Goal: Task Accomplishment & Management: Use online tool/utility

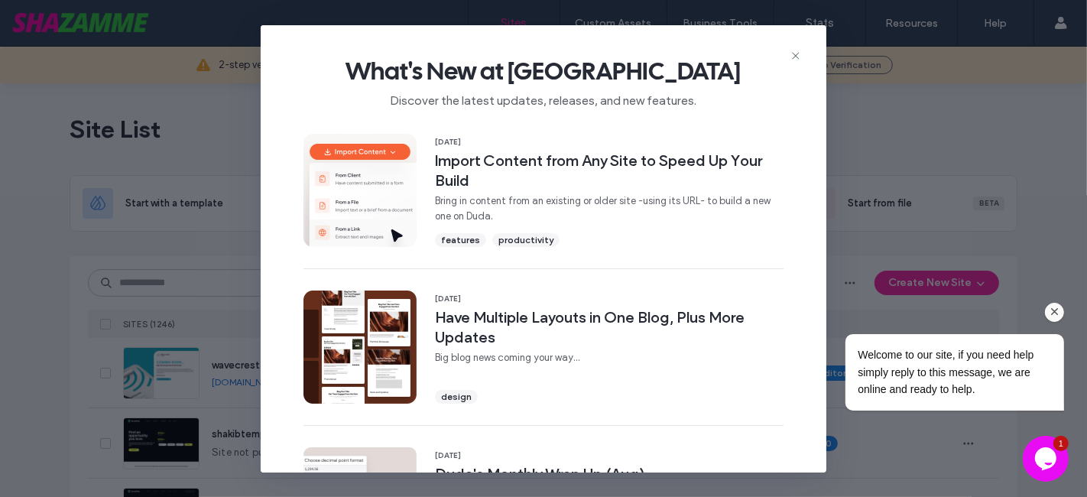
click at [1059, 302] on div at bounding box center [934, 311] width 259 height 19
click at [1048, 314] on icon "Chat attention grabber" at bounding box center [1054, 311] width 14 height 14
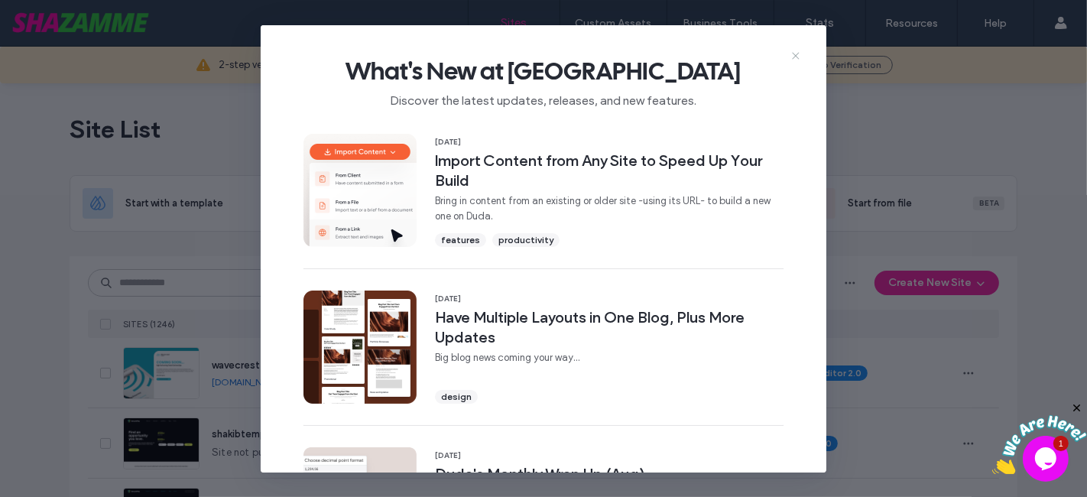
click at [794, 50] on icon at bounding box center [795, 56] width 12 height 12
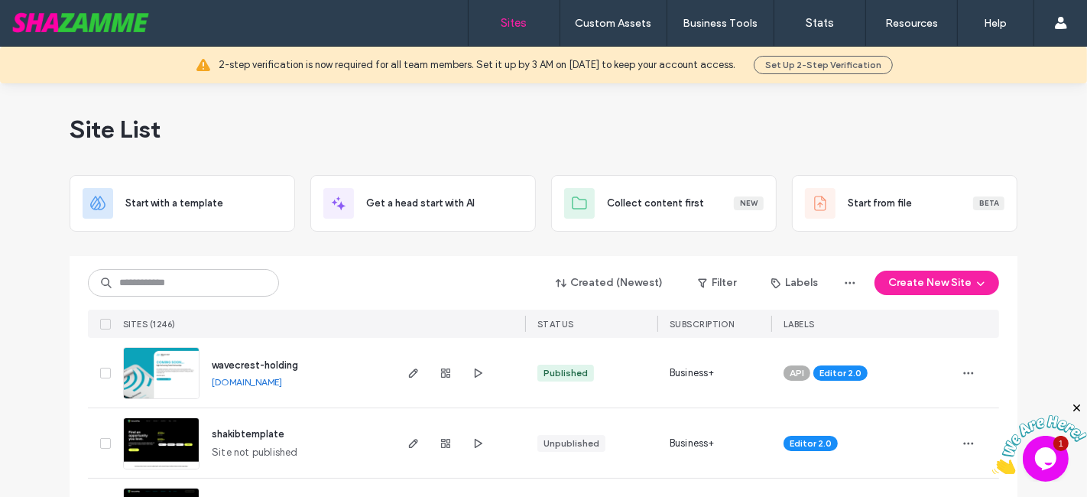
click at [1074, 406] on icon "Close" at bounding box center [1076, 407] width 14 height 14
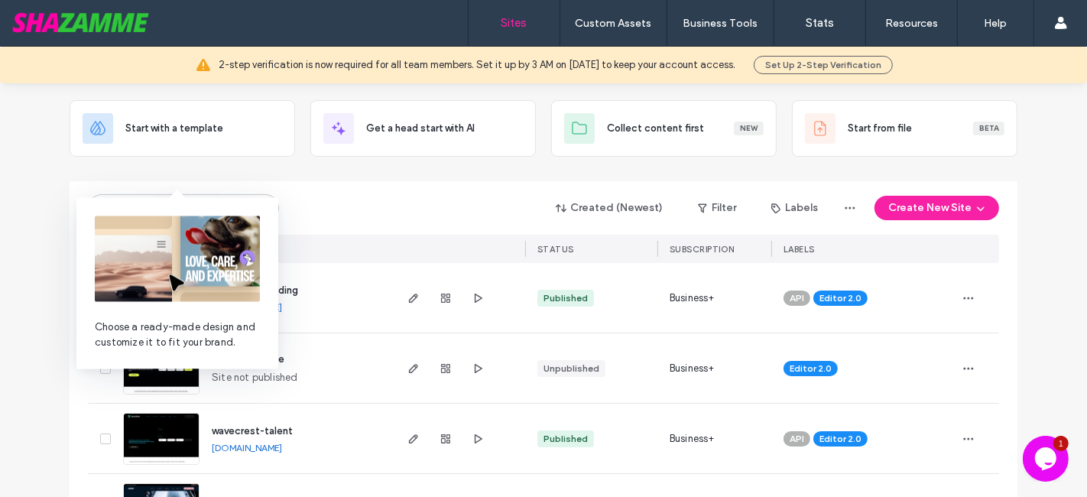
scroll to position [85, 0]
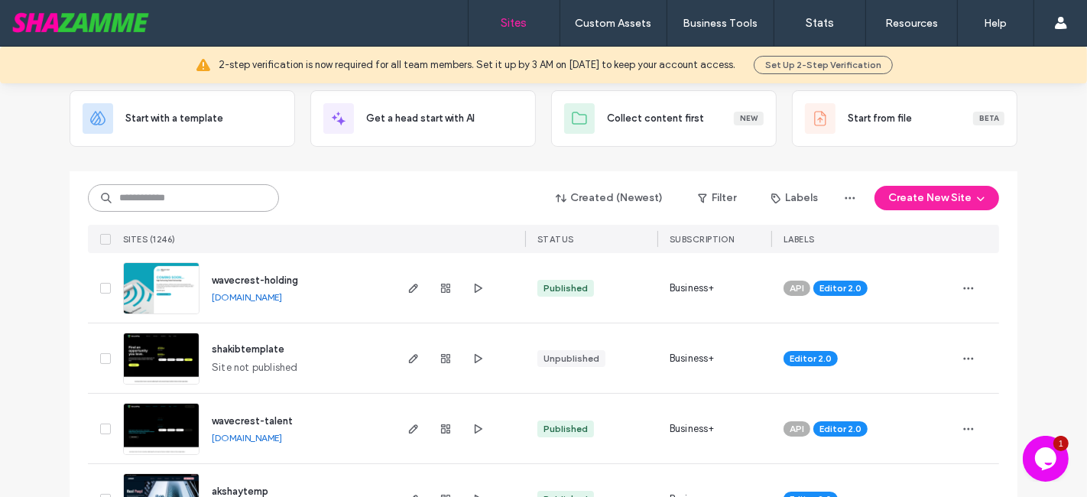
click at [150, 199] on input at bounding box center [183, 198] width 191 height 28
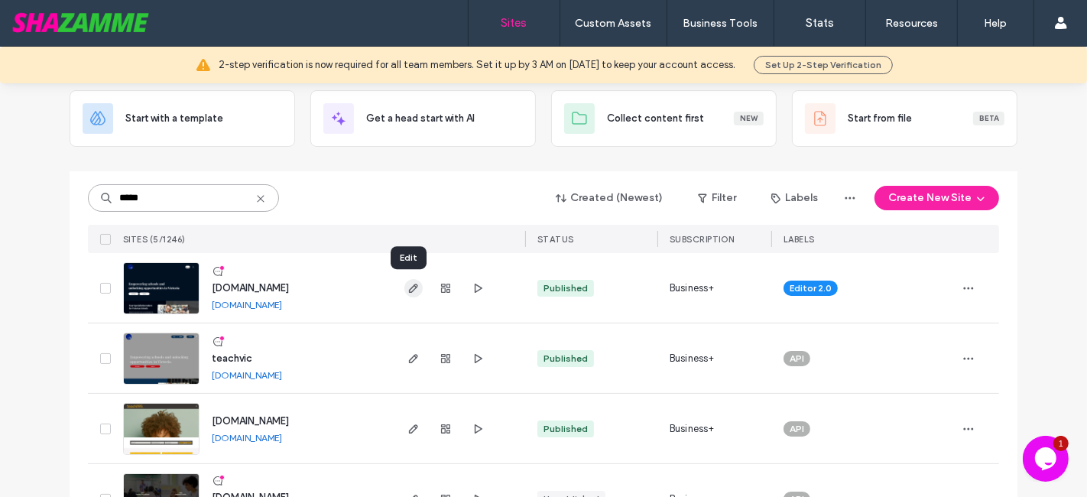
type input "*****"
click at [407, 287] on icon "button" at bounding box center [413, 288] width 12 height 12
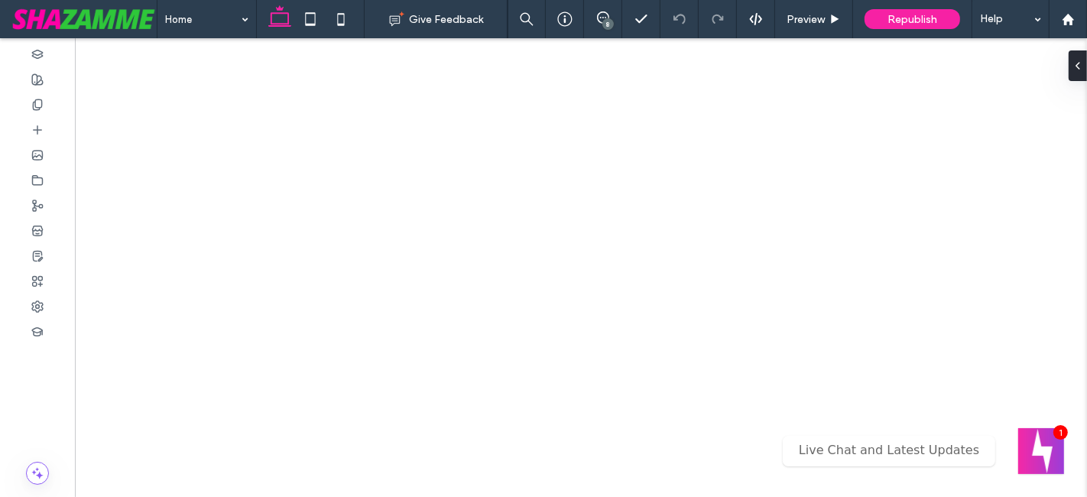
click at [607, 23] on div "8" at bounding box center [607, 23] width 11 height 11
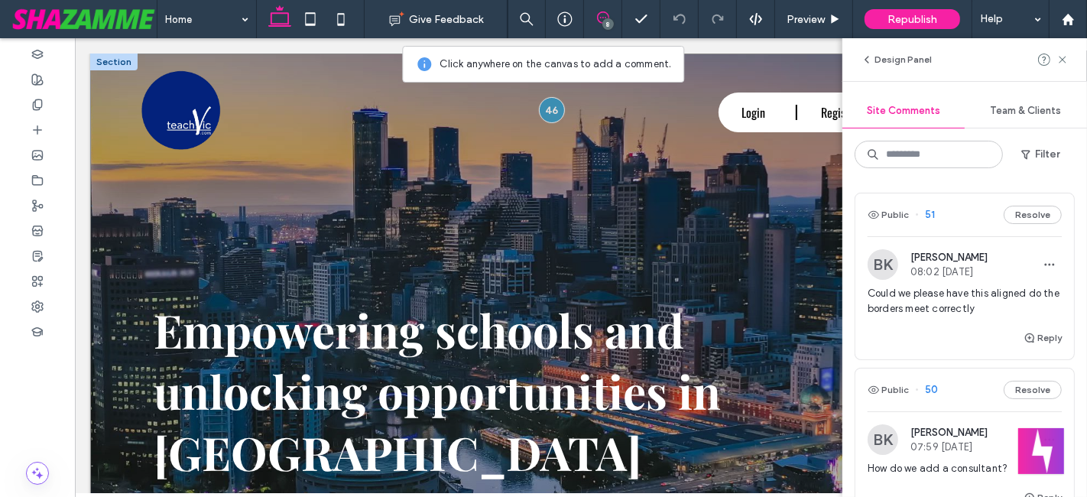
click at [693, 242] on div "Empowering schools and unlocking opportunities in Victoria Hire Teachers Apply …" at bounding box center [579, 347] width 981 height 588
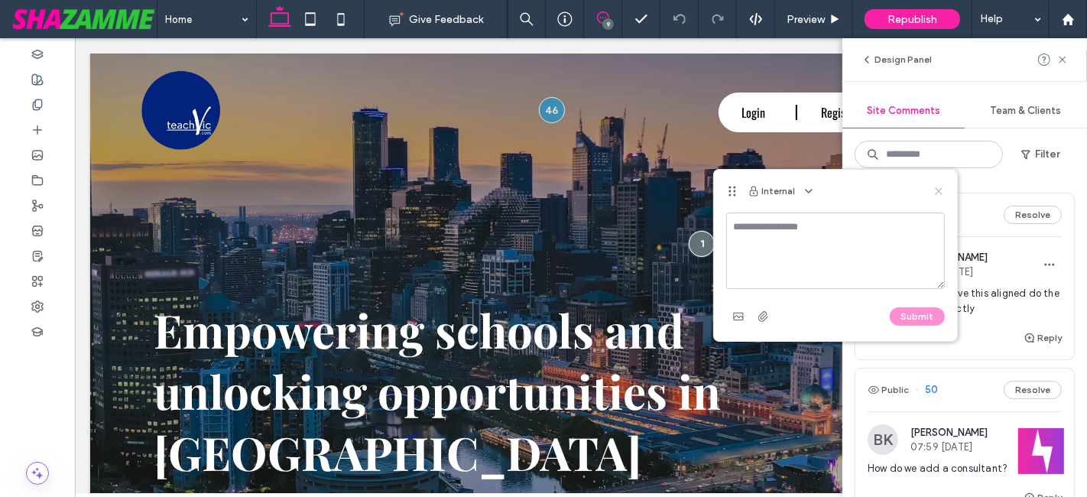
click at [940, 190] on use at bounding box center [938, 191] width 7 height 7
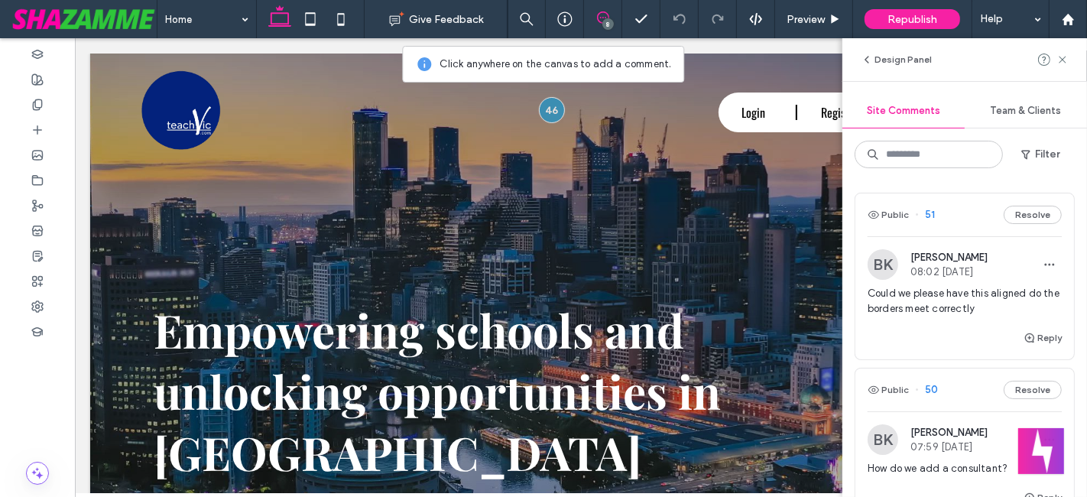
click at [915, 324] on div "Could we please have this aligned do the borders meet correctly" at bounding box center [964, 307] width 194 height 43
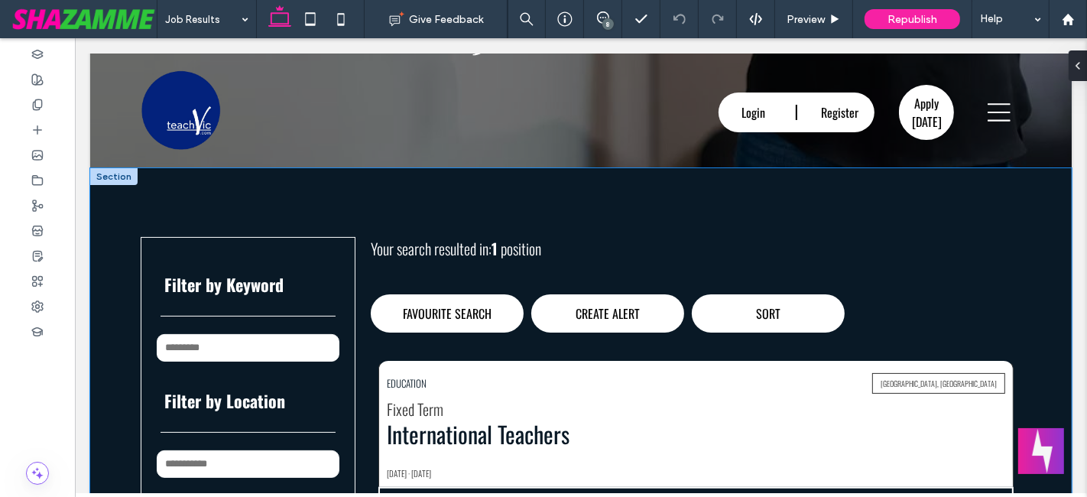
scroll to position [198, 0]
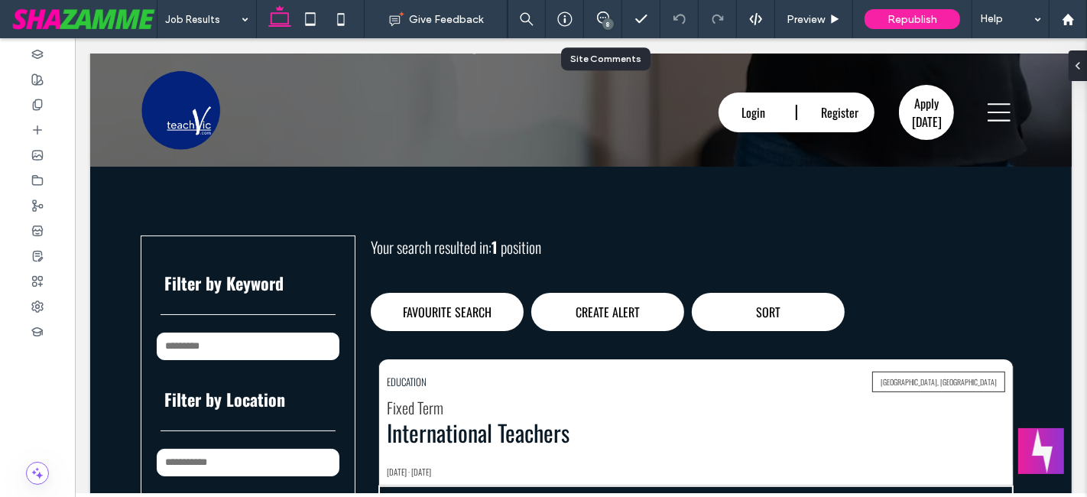
click at [601, 27] on div "8" at bounding box center [603, 19] width 38 height 38
click at [594, 16] on span at bounding box center [602, 17] width 37 height 12
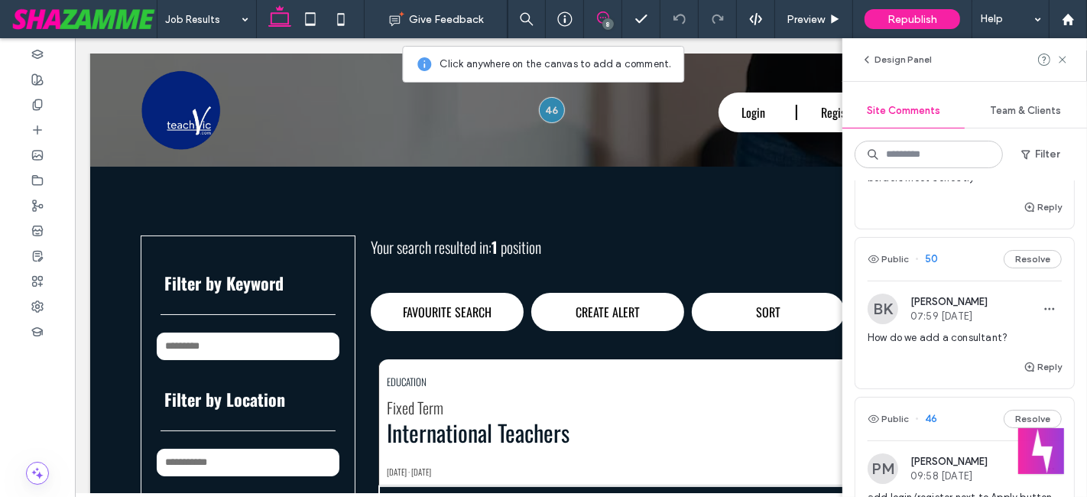
scroll to position [141, 0]
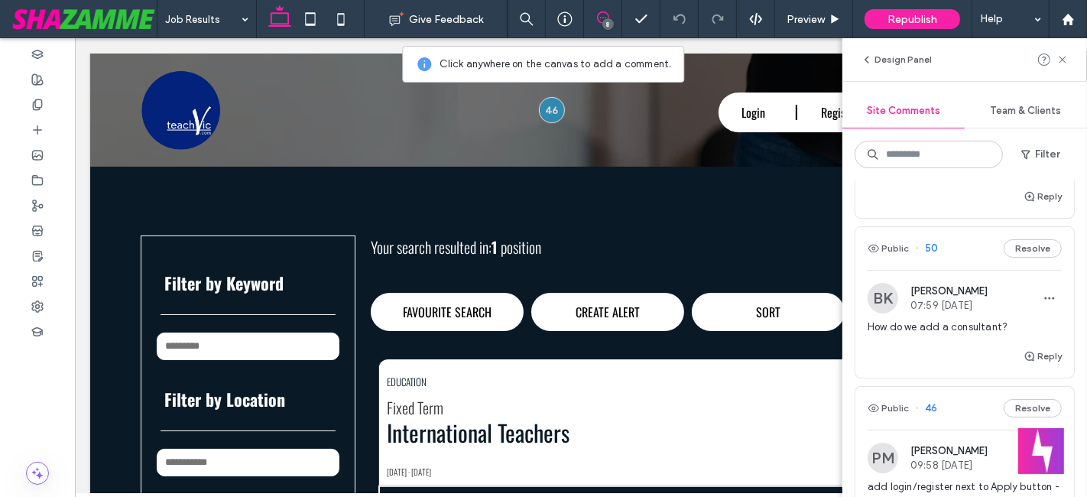
click at [948, 344] on div "How do we add a consultant?" at bounding box center [964, 333] width 194 height 28
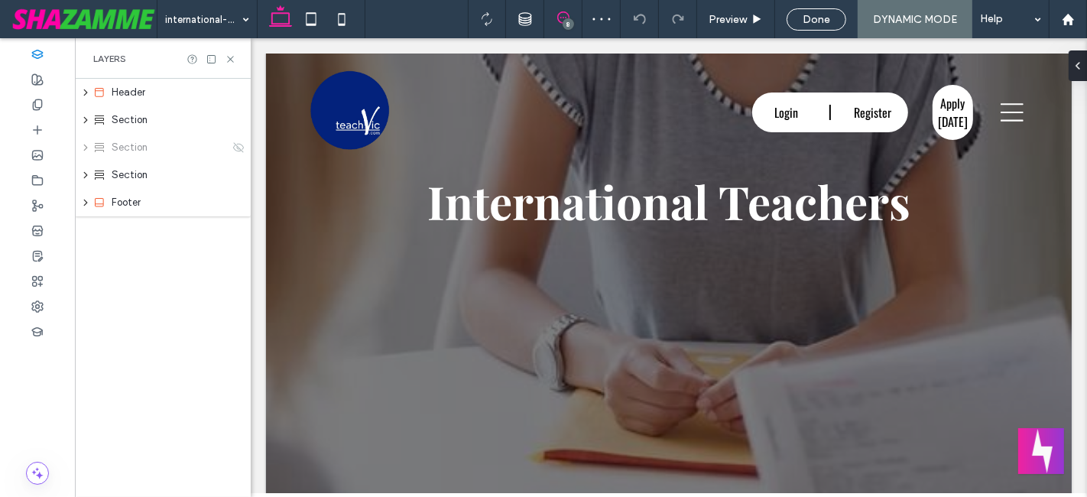
click at [561, 14] on icon at bounding box center [563, 17] width 12 height 12
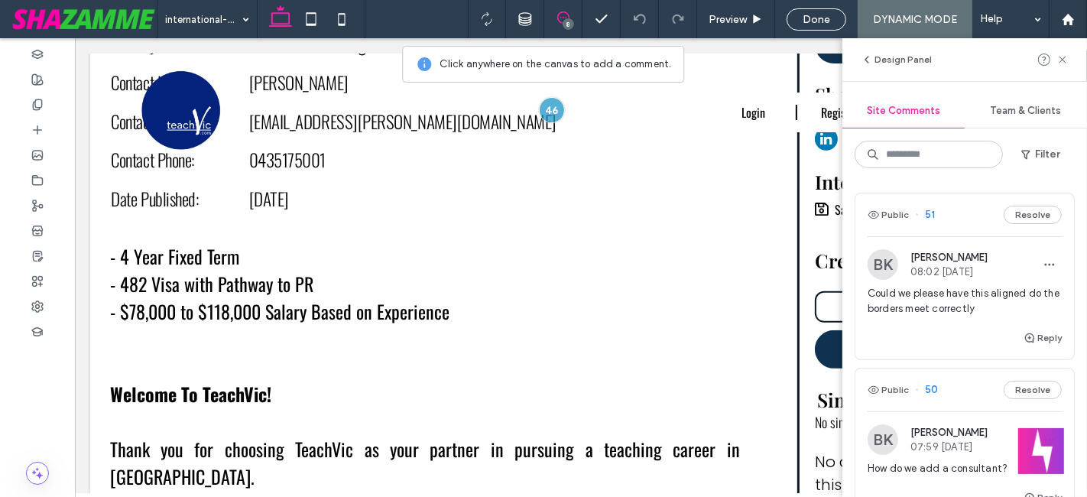
click at [894, 330] on div "Reply" at bounding box center [964, 344] width 219 height 31
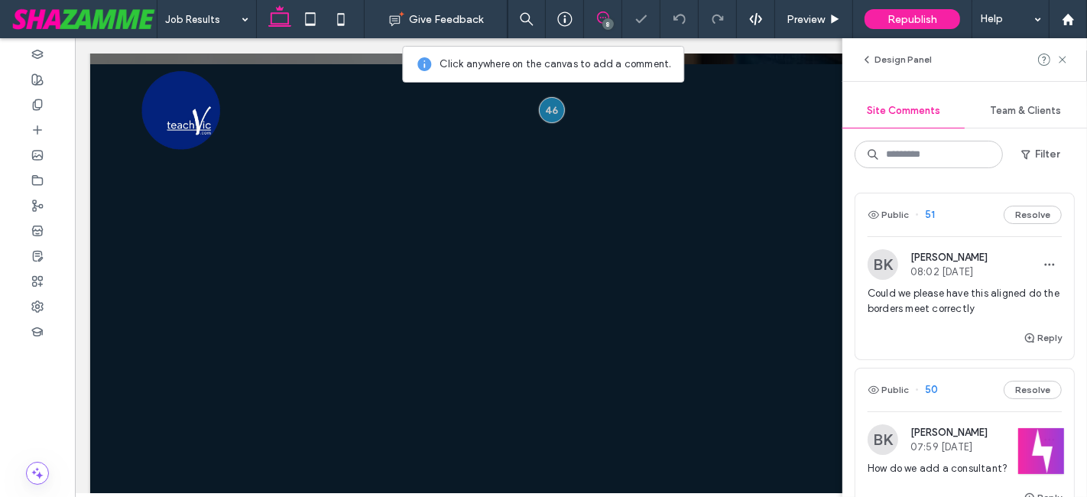
scroll to position [338, 0]
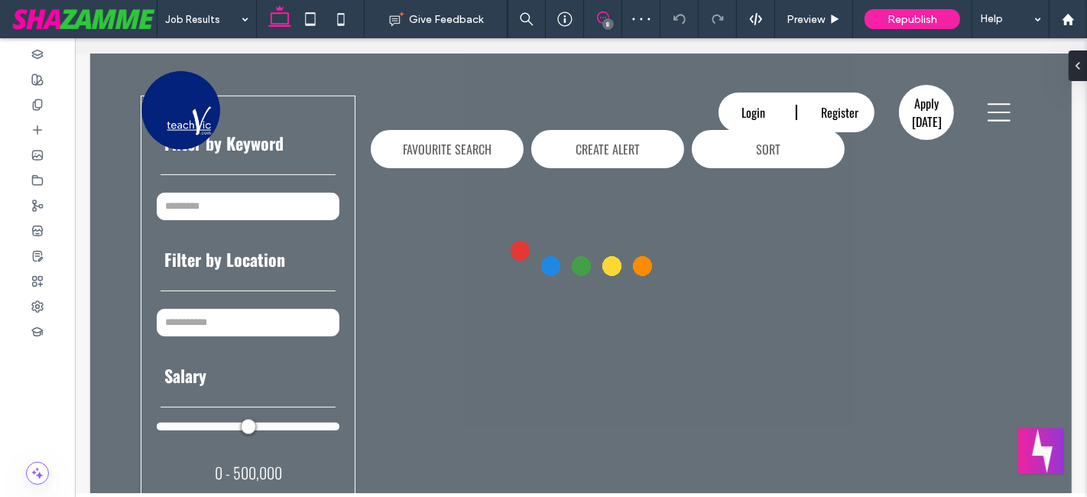
click at [604, 13] on icon at bounding box center [603, 17] width 12 height 12
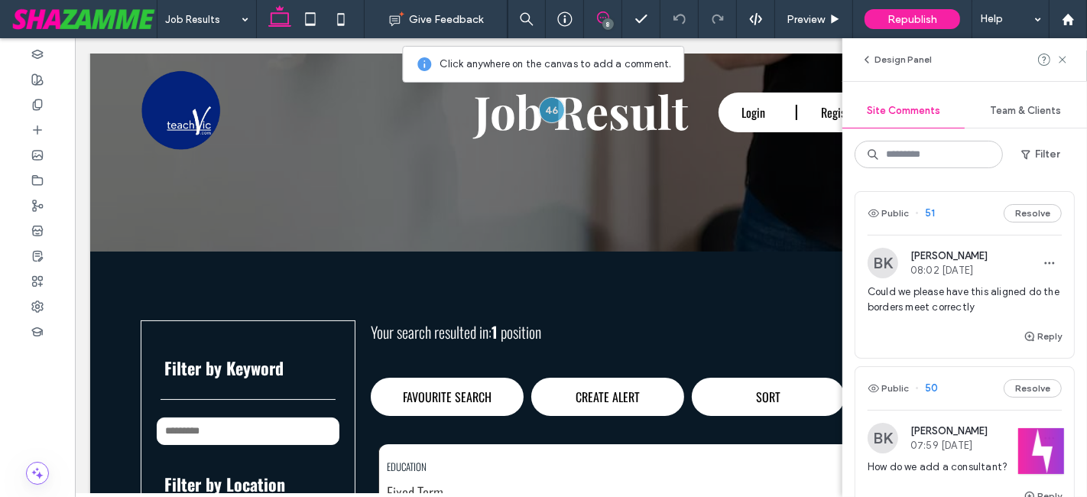
scroll to position [0, 0]
click at [917, 313] on span "Could we please have this aligned do the borders meet correctly" at bounding box center [964, 301] width 194 height 31
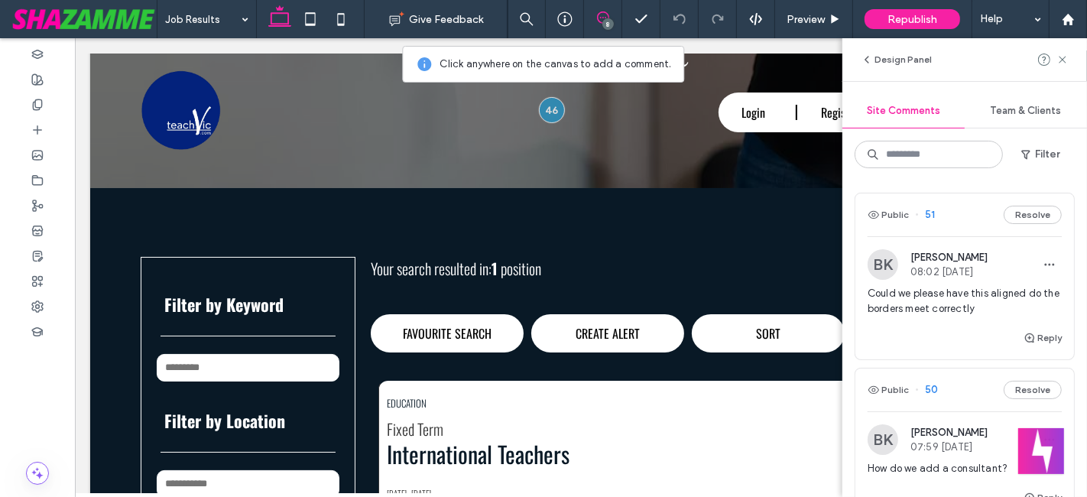
scroll to position [338, 0]
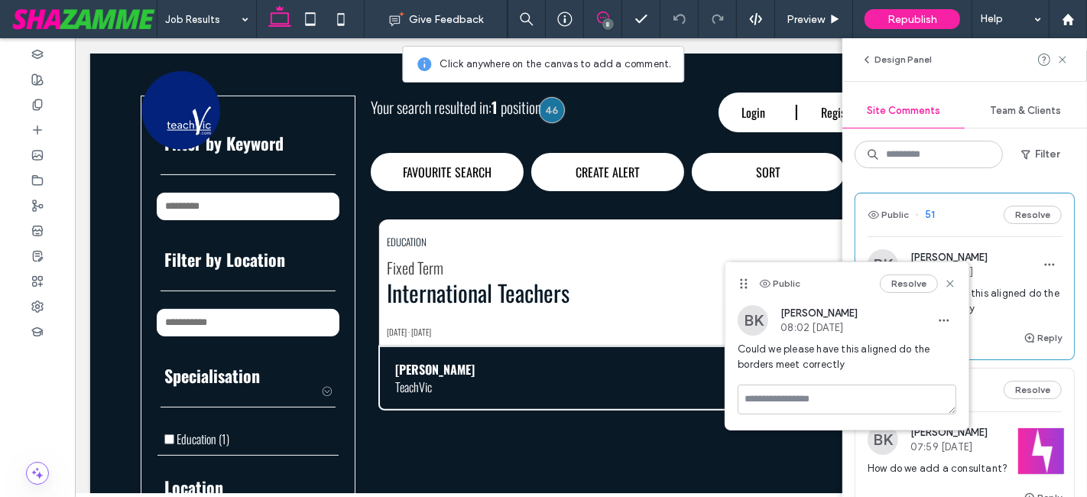
click at [961, 286] on div "Public Resolve" at bounding box center [846, 283] width 243 height 43
click at [951, 286] on icon at bounding box center [950, 283] width 12 height 12
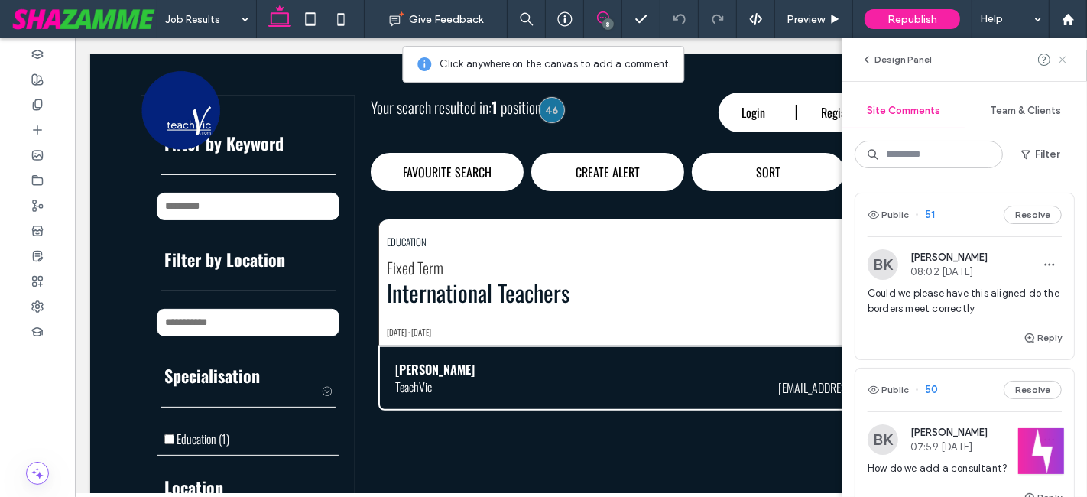
click at [1063, 60] on use at bounding box center [1061, 59] width 7 height 7
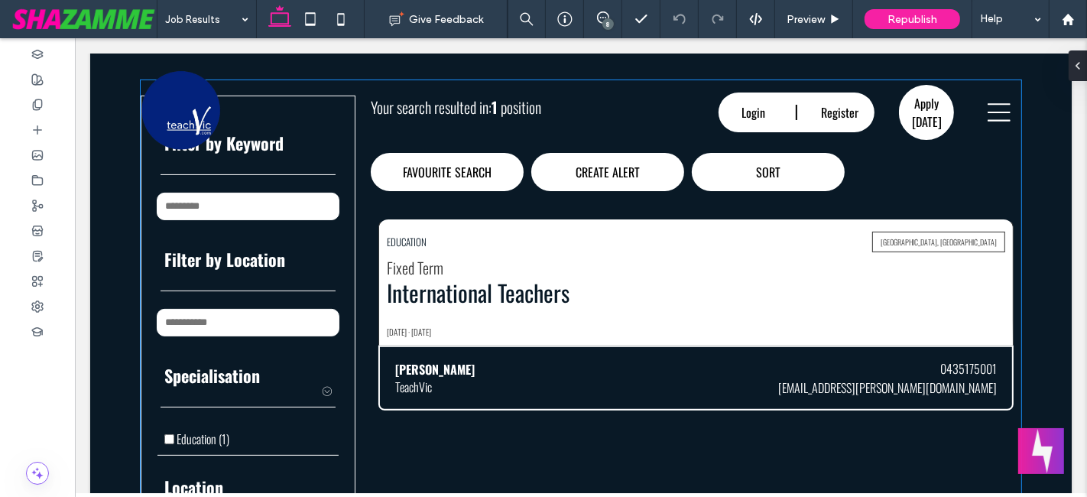
click at [458, 299] on link "International Teachers" at bounding box center [477, 292] width 183 height 34
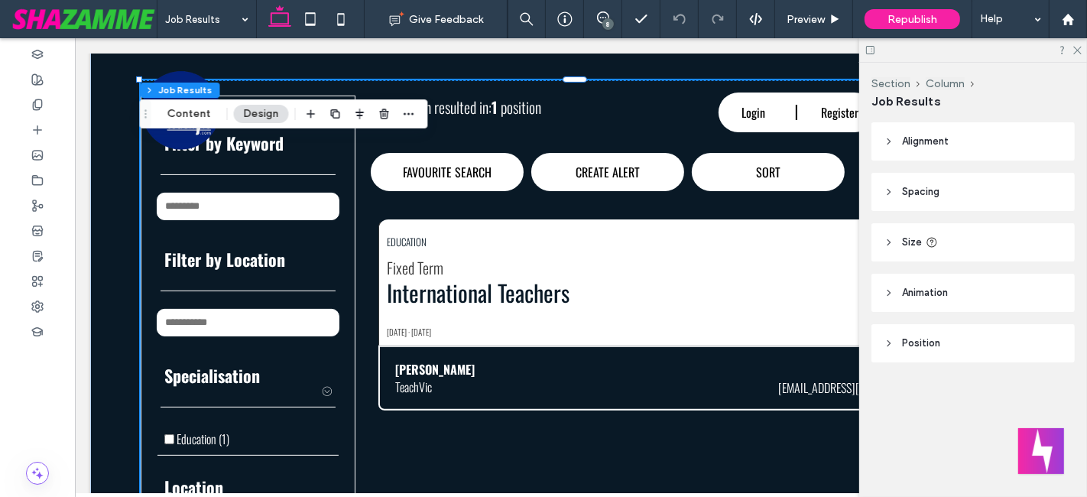
click at [419, 361] on p "Ben Kankipati" at bounding box center [433, 369] width 79 height 17
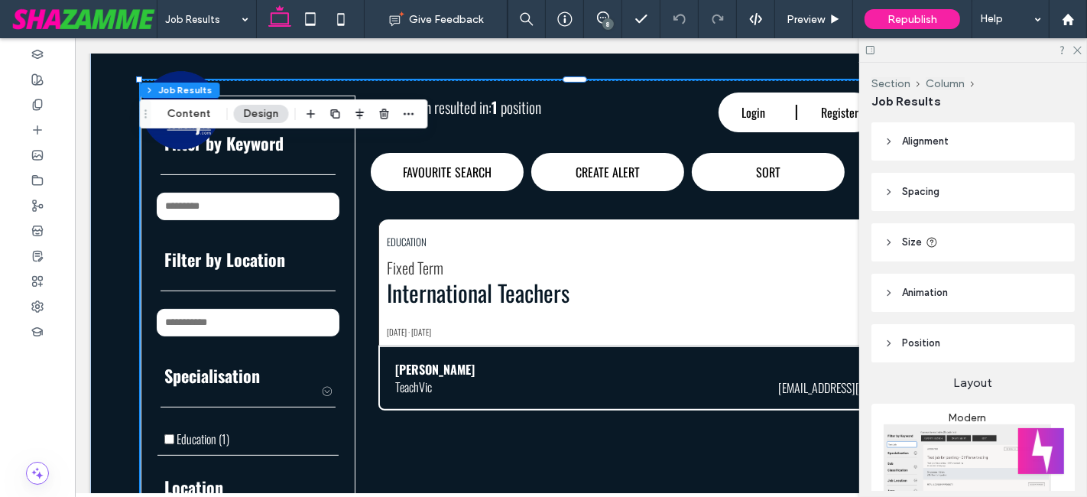
type input "*"
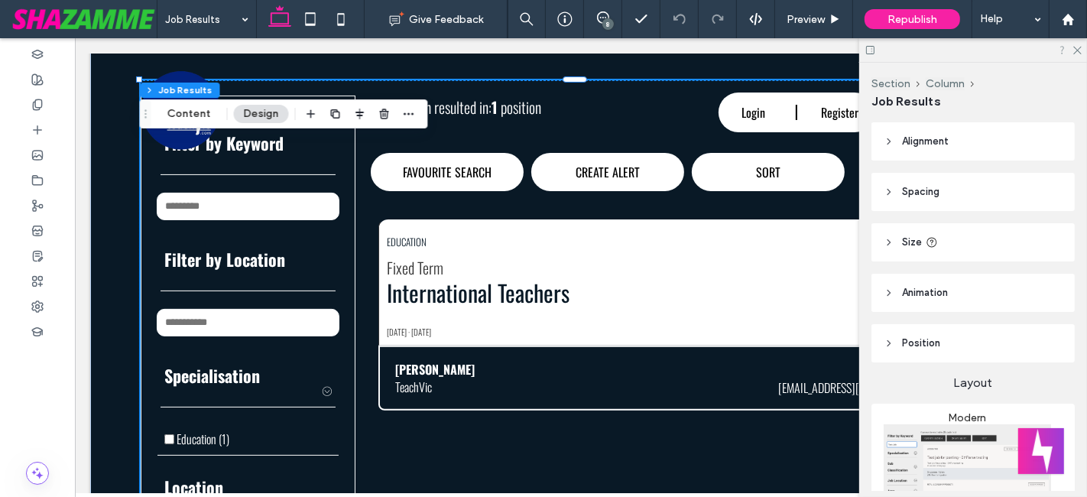
type input "**"
click at [1074, 44] on icon at bounding box center [1076, 49] width 10 height 10
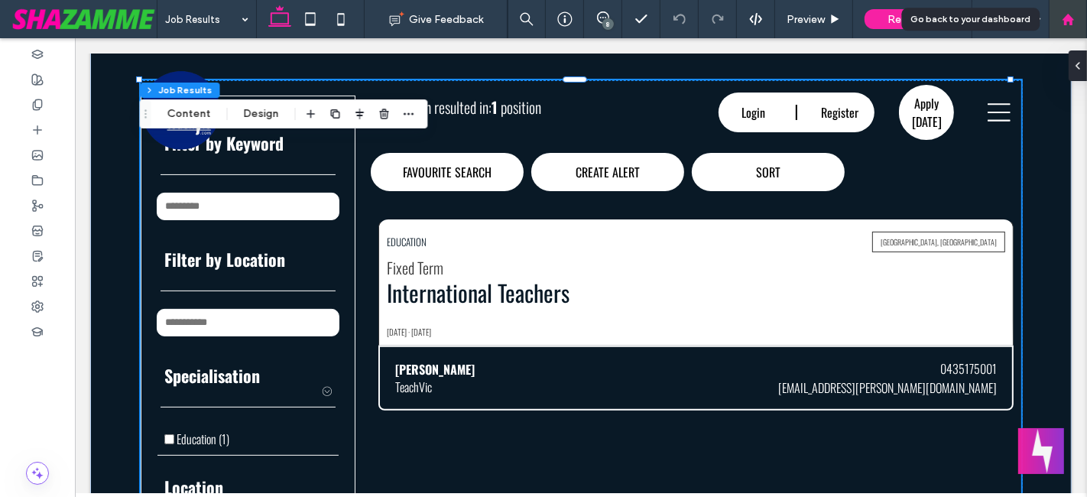
click at [1078, 18] on div at bounding box center [1067, 19] width 37 height 13
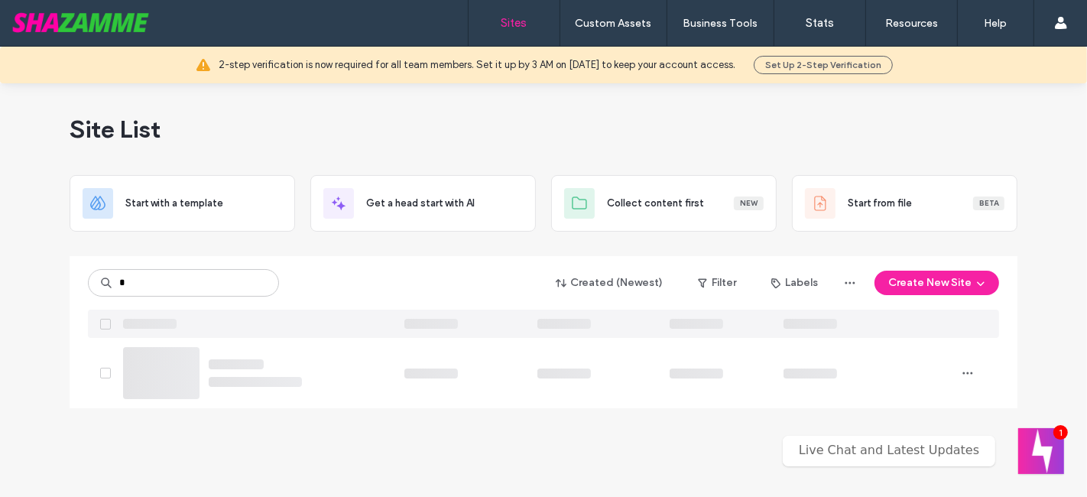
type input "*"
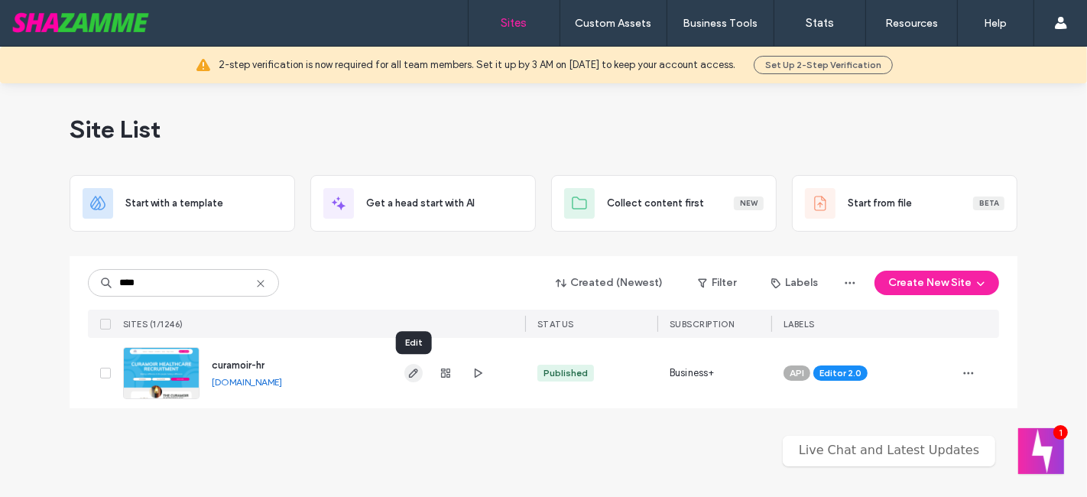
type input "****"
click at [418, 369] on icon "button" at bounding box center [413, 373] width 12 height 12
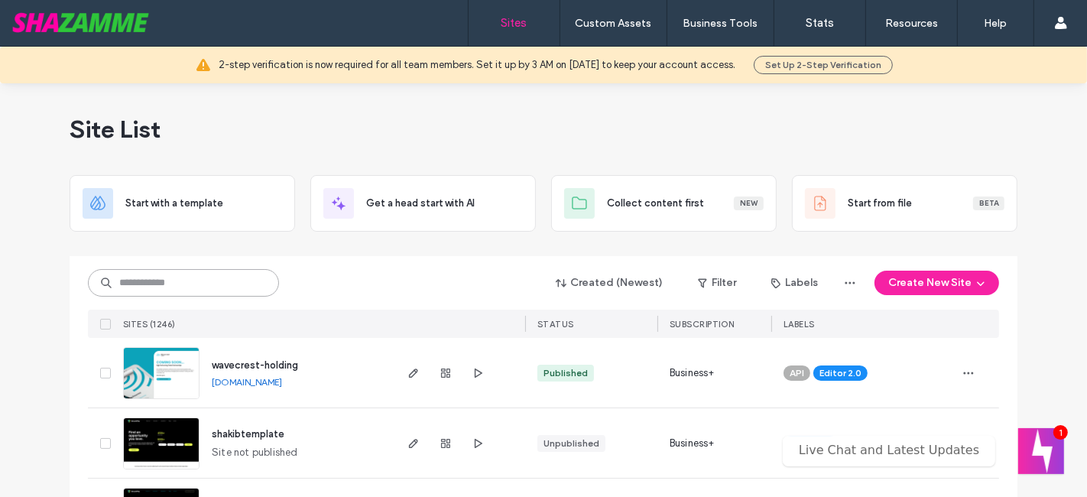
click at [203, 274] on input at bounding box center [183, 283] width 191 height 28
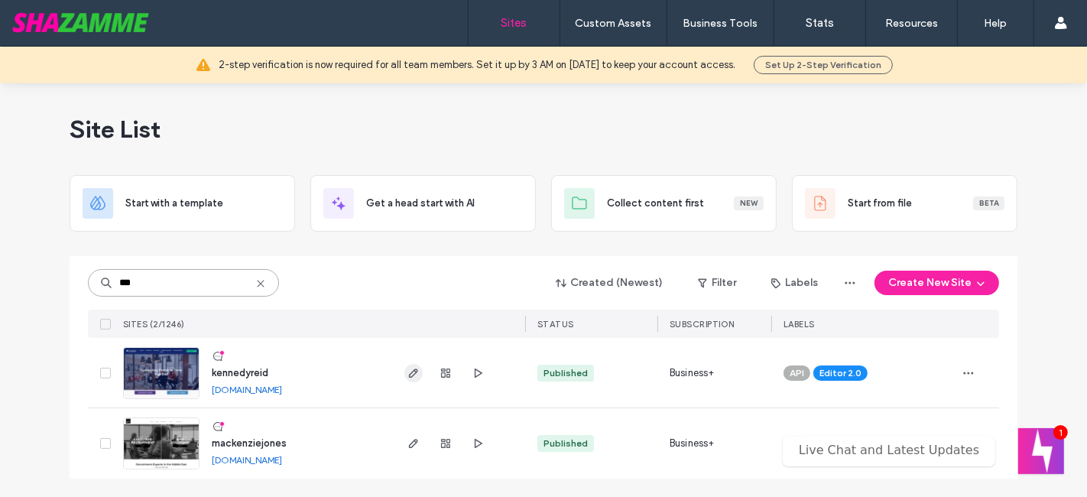
type input "***"
click at [413, 371] on use "button" at bounding box center [413, 372] width 9 height 9
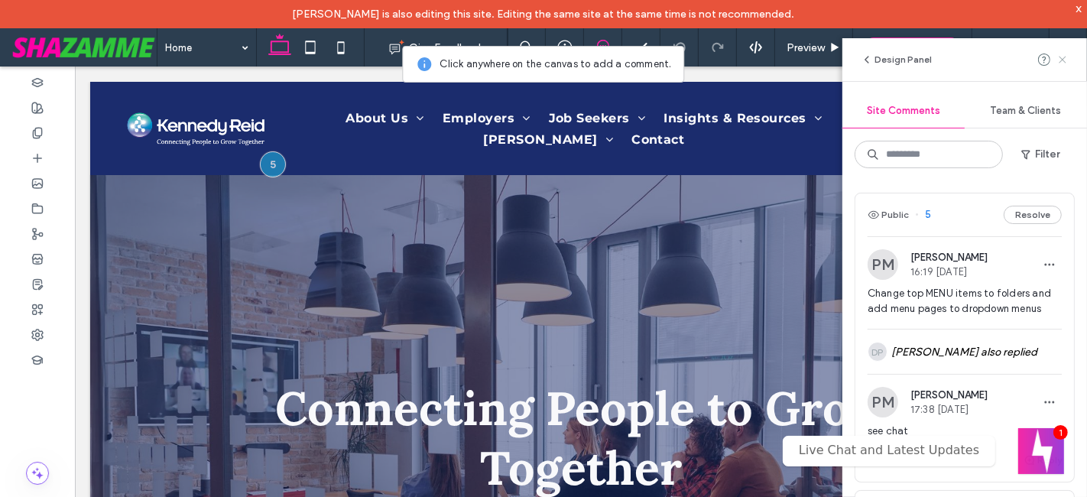
click at [1065, 57] on use at bounding box center [1061, 59] width 7 height 7
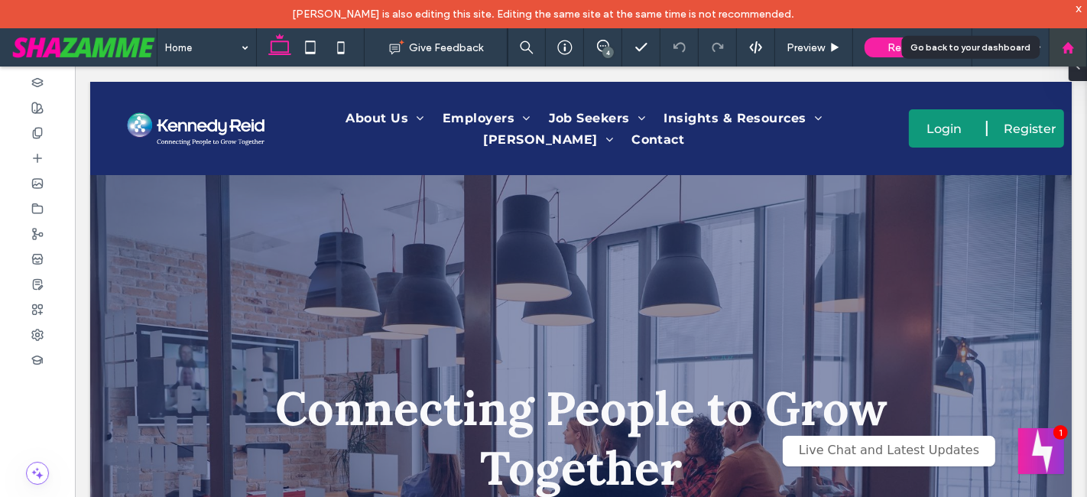
click at [1070, 47] on use at bounding box center [1066, 46] width 11 height 11
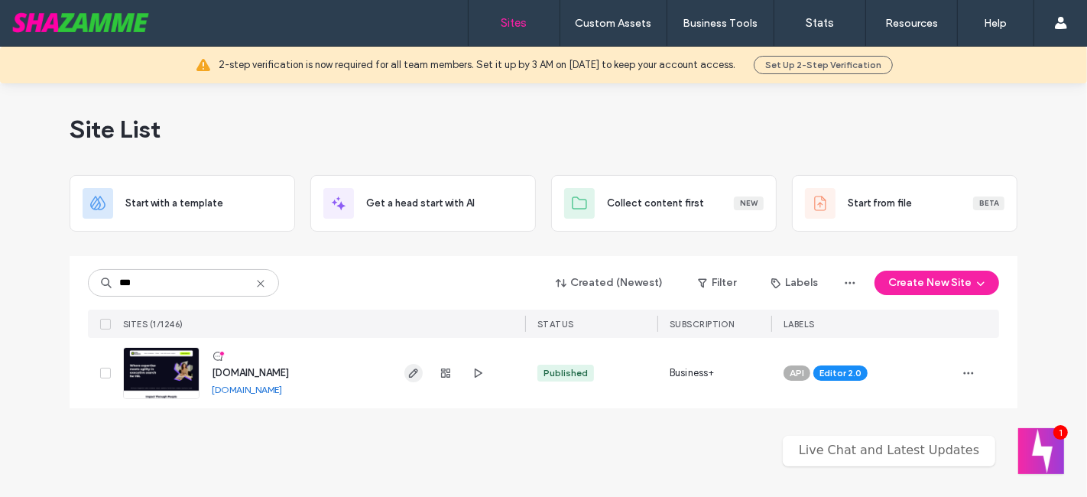
type input "***"
click at [416, 373] on icon "button" at bounding box center [413, 373] width 12 height 12
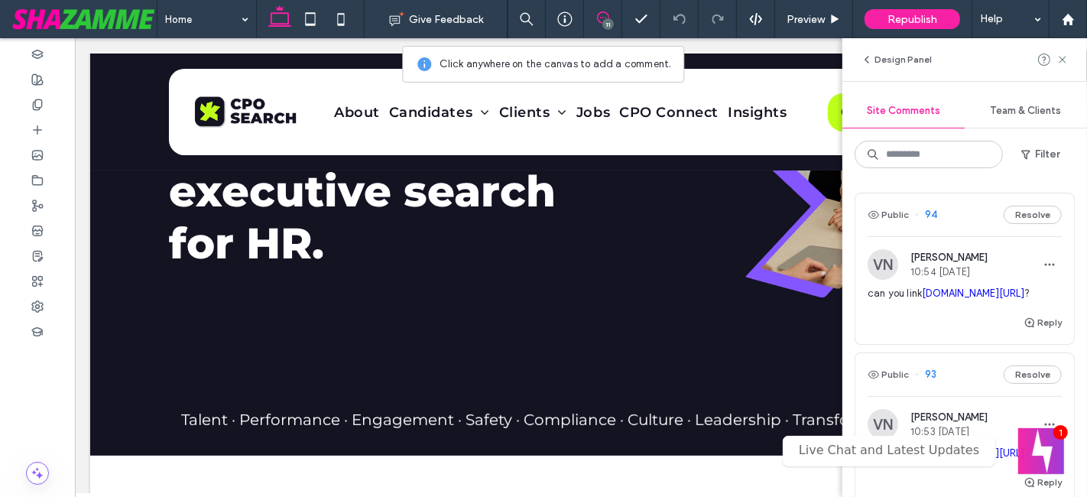
click at [988, 290] on span "can you link [DOMAIN_NAME][URL] ?" at bounding box center [964, 293] width 194 height 15
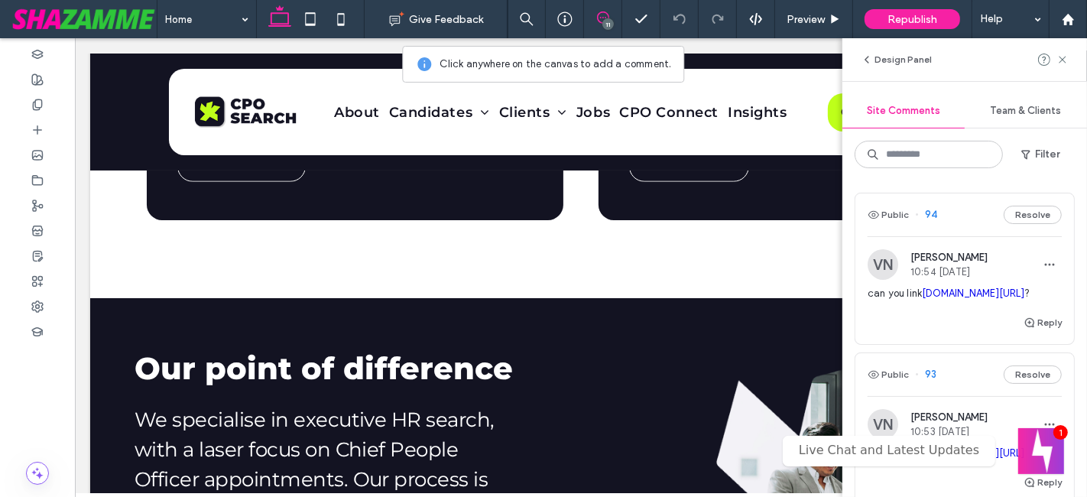
scroll to position [2795, 0]
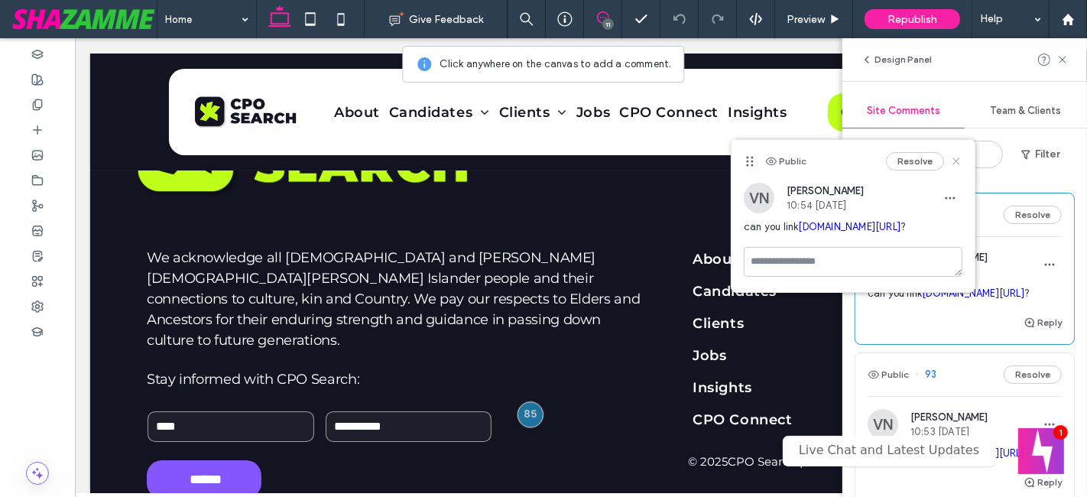
click at [961, 155] on icon at bounding box center [956, 161] width 12 height 12
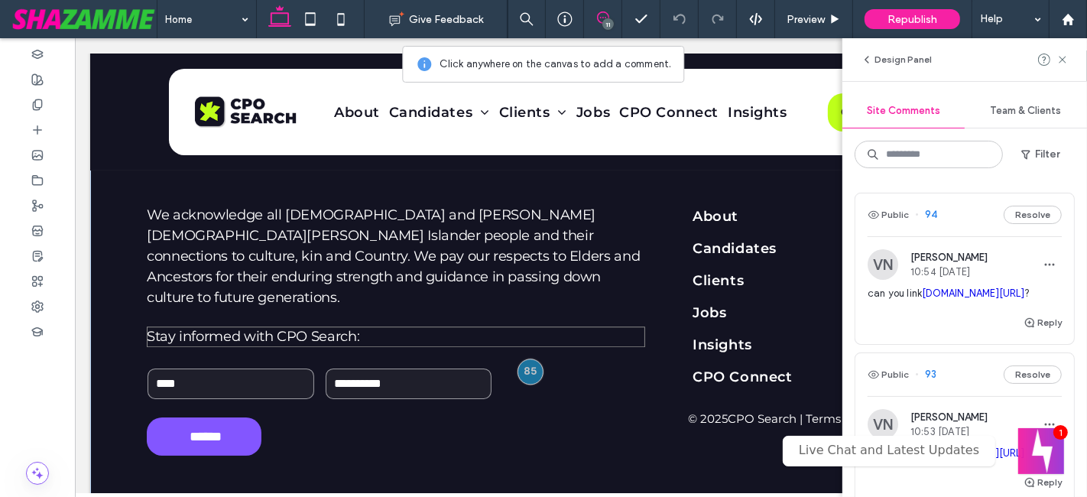
scroll to position [2852, 0]
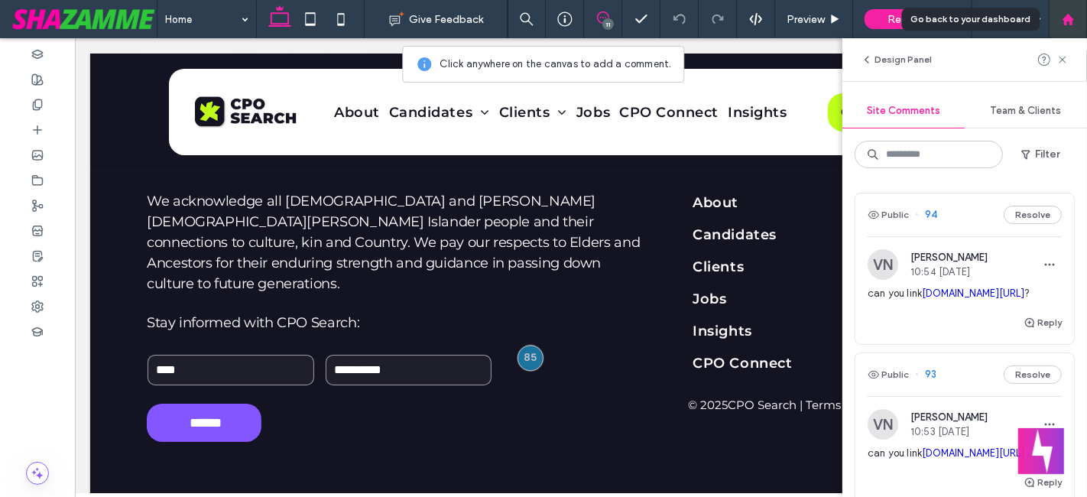
click at [1077, 20] on div at bounding box center [1067, 19] width 37 height 13
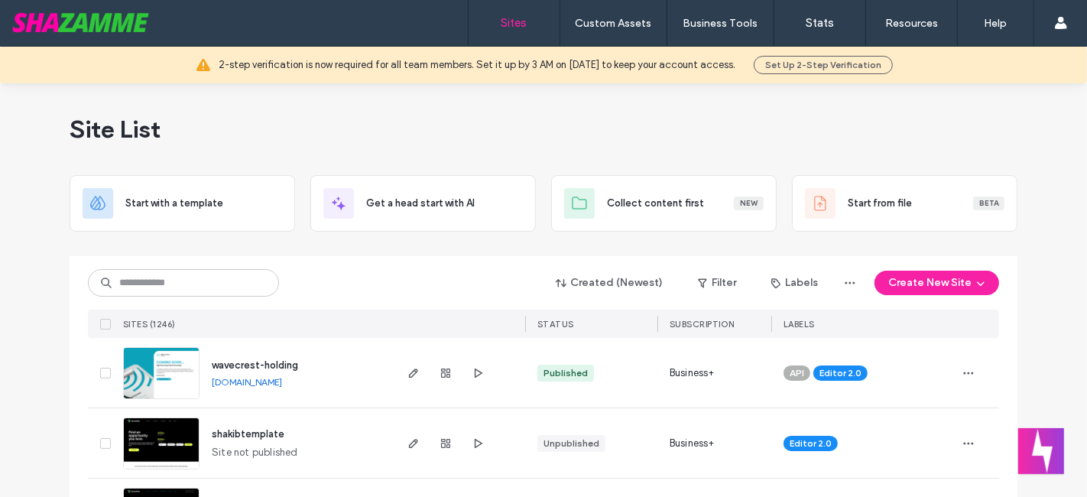
scroll to position [57, 0]
